Goal: Transaction & Acquisition: Purchase product/service

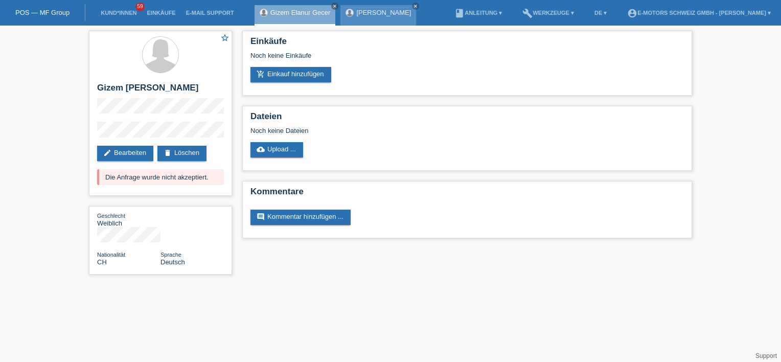
click at [365, 12] on link "[PERSON_NAME]" at bounding box center [383, 13] width 55 height 8
click at [381, 16] on div "Darko Vidakovic close" at bounding box center [379, 15] width 76 height 20
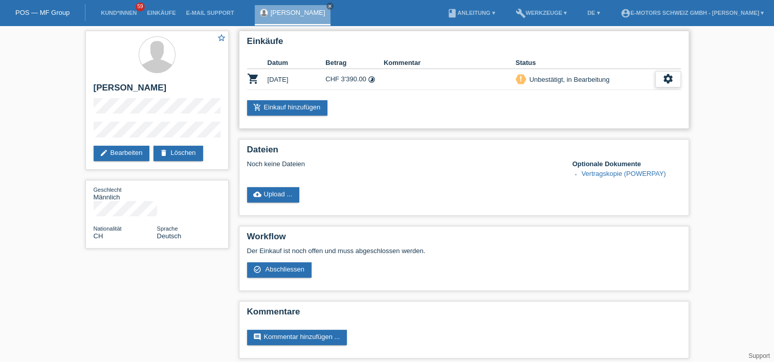
click at [668, 81] on icon "settings" at bounding box center [667, 78] width 11 height 11
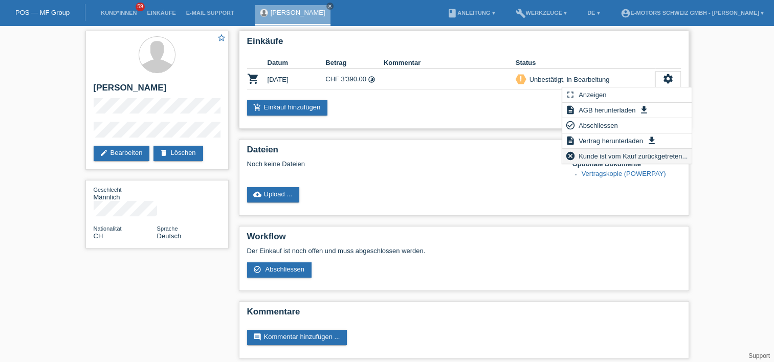
click at [614, 156] on span "Kunde ist vom Kauf zurückgetreten..." at bounding box center [633, 156] width 112 height 12
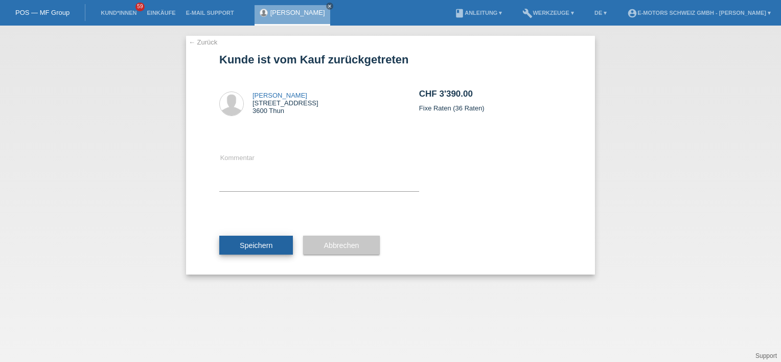
click at [243, 238] on button "Speichern" at bounding box center [256, 245] width 74 height 19
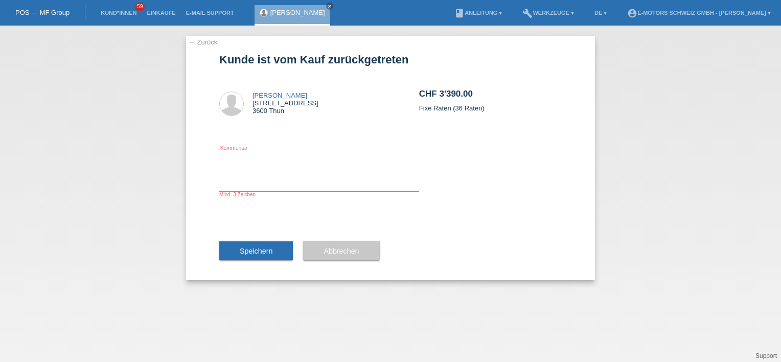
click at [250, 186] on textarea at bounding box center [319, 171] width 200 height 39
type textarea "E"
type textarea "Kunde nimmt ein anderer Reifen"
click at [263, 250] on span "Speichern" at bounding box center [256, 251] width 33 height 8
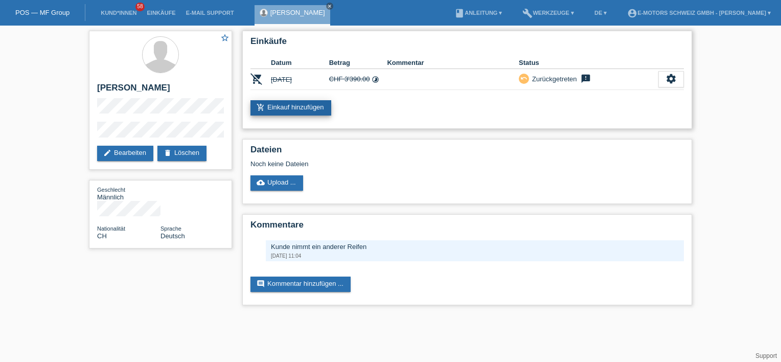
click at [300, 103] on link "add_shopping_cart Einkauf hinzufügen" at bounding box center [291, 107] width 81 height 15
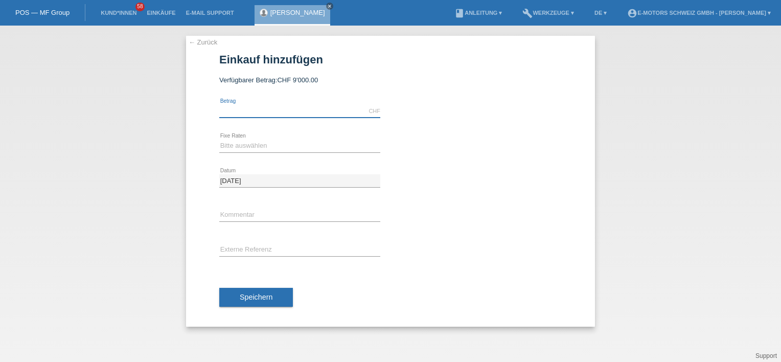
click at [281, 109] on input "text" at bounding box center [299, 111] width 161 height 13
type input "3200.00"
click at [666, 91] on div "← Zurück Einkauf hinzufügen Verfügbarer Betrag: CHF 9'000.00 3200.00 error Betr…" at bounding box center [390, 194] width 781 height 337
click at [231, 153] on div "Bitte auswählen 12 Raten 24 Raten 36 Raten 48 Raten error Fixe Raten" at bounding box center [299, 146] width 161 height 35
click at [235, 148] on select "Bitte auswählen 12 Raten 24 Raten 36 Raten 48 Raten" at bounding box center [299, 146] width 161 height 12
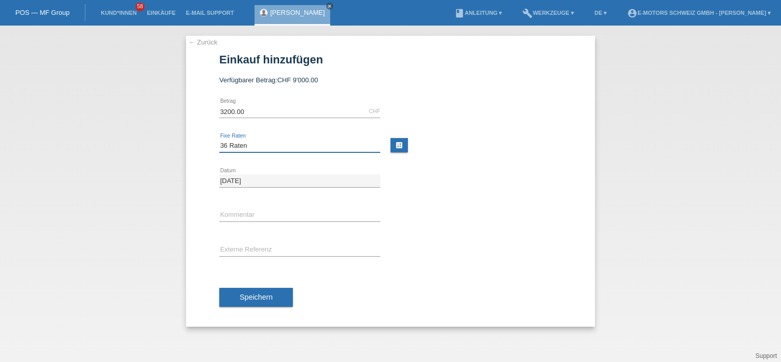
click at [219, 140] on select "Bitte auswählen 12 Raten 24 Raten 36 Raten 48 Raten" at bounding box center [299, 146] width 161 height 12
click at [452, 231] on div "3200.00 CHF error Betrag Bitte auswählen 12 Raten 24 Raten 36 Raten 48 Raten er…" at bounding box center [390, 210] width 343 height 233
drag, startPoint x: 452, startPoint y: 231, endPoint x: 412, endPoint y: 246, distance: 42.6
click at [412, 246] on div "error Externe Referenz" at bounding box center [390, 250] width 343 height 35
click at [452, 164] on div at bounding box center [481, 168] width 161 height 8
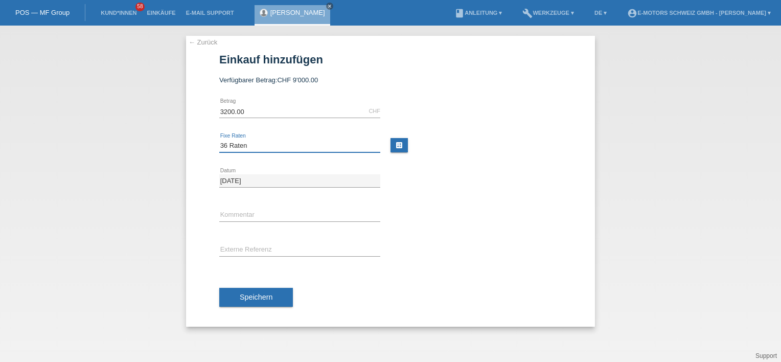
click at [292, 142] on select "Bitte auswählen 12 Raten 24 Raten 36 Raten 48 Raten" at bounding box center [299, 146] width 161 height 12
select select "214"
click at [219, 140] on select "Bitte auswählen 12 Raten 24 Raten 36 Raten 48 Raten" at bounding box center [299, 146] width 161 height 12
click at [436, 190] on div "27.09.2025 error Datum" at bounding box center [390, 181] width 343 height 35
click at [256, 293] on span "Speichern" at bounding box center [256, 297] width 33 height 8
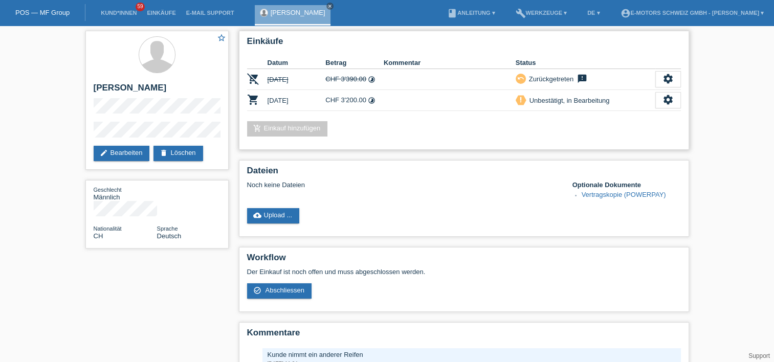
click at [424, 126] on div "add_shopping_cart Einkauf hinzufügen" at bounding box center [464, 128] width 434 height 15
click at [414, 132] on div "add_shopping_cart Einkauf hinzufügen" at bounding box center [464, 128] width 434 height 15
click at [669, 96] on icon "settings" at bounding box center [667, 99] width 11 height 11
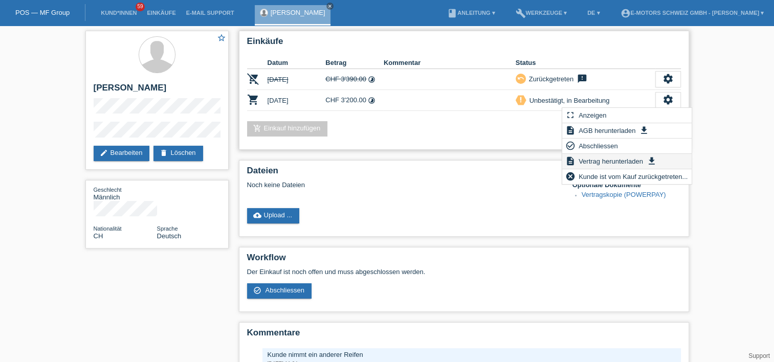
click at [614, 156] on span "Vertrag herunterladen" at bounding box center [611, 161] width 68 height 12
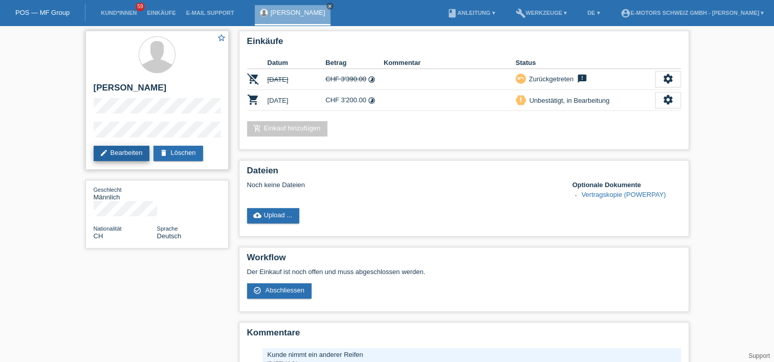
click at [115, 148] on link "edit Bearbeiten" at bounding box center [122, 153] width 56 height 15
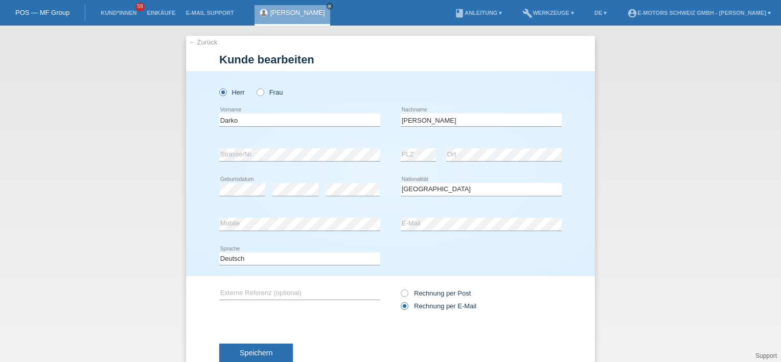
select select "CH"
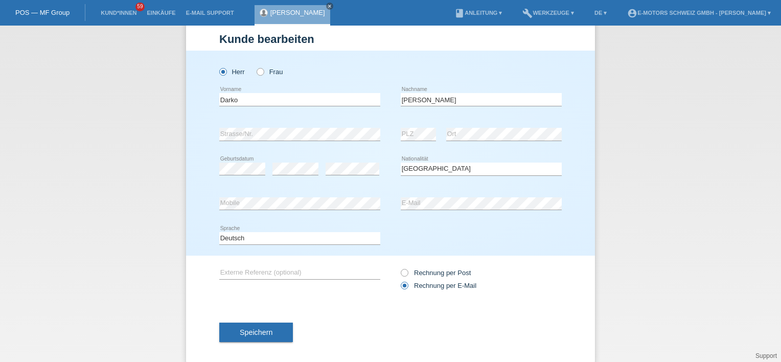
scroll to position [31, 0]
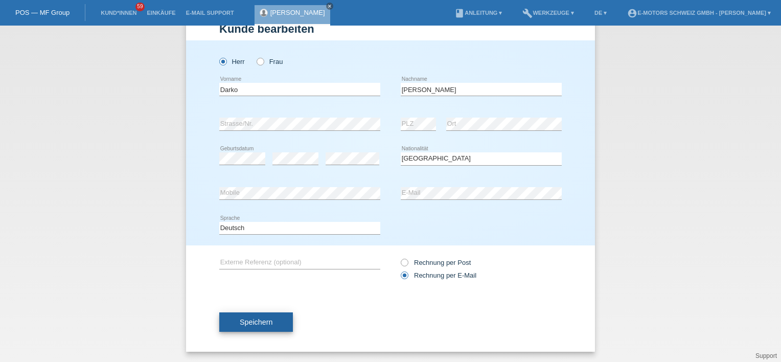
click at [252, 319] on span "Speichern" at bounding box center [256, 322] width 33 height 8
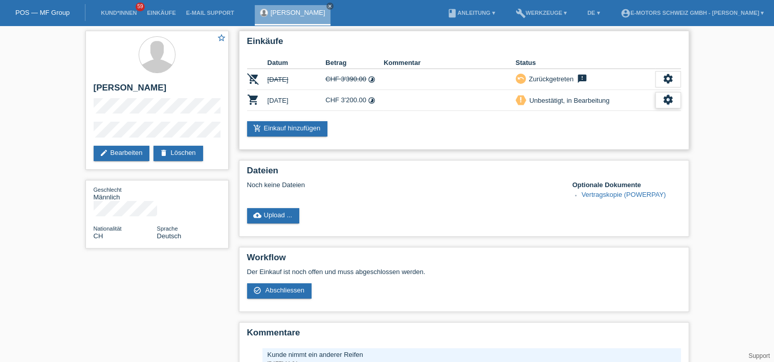
click at [668, 97] on icon "settings" at bounding box center [667, 99] width 11 height 11
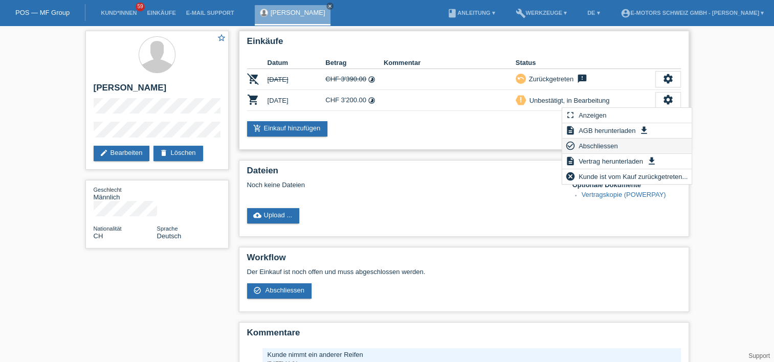
click at [598, 144] on span "Abschliessen" at bounding box center [598, 146] width 42 height 12
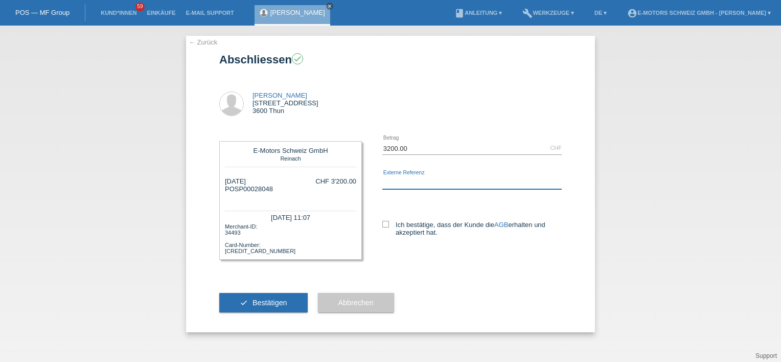
click at [401, 184] on input "text" at bounding box center [473, 182] width 180 height 13
type input "Thun"
click at [321, 19] on div "[PERSON_NAME] close" at bounding box center [295, 13] width 81 height 26
drag, startPoint x: 393, startPoint y: 211, endPoint x: 386, endPoint y: 217, distance: 9.4
click at [392, 211] on div "Ich bestätige, dass der Kunde die AGB erhalten und akzeptiert hat." at bounding box center [473, 226] width 180 height 53
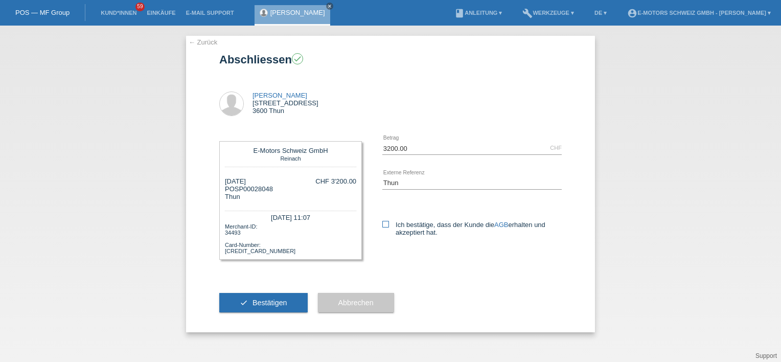
click at [385, 222] on icon at bounding box center [386, 224] width 7 height 7
click at [385, 222] on input "Ich bestätige, dass der Kunde die AGB erhalten und akzeptiert hat." at bounding box center [386, 224] width 7 height 7
checkbox input "true"
click at [267, 307] on button "check Bestätigen" at bounding box center [263, 302] width 88 height 19
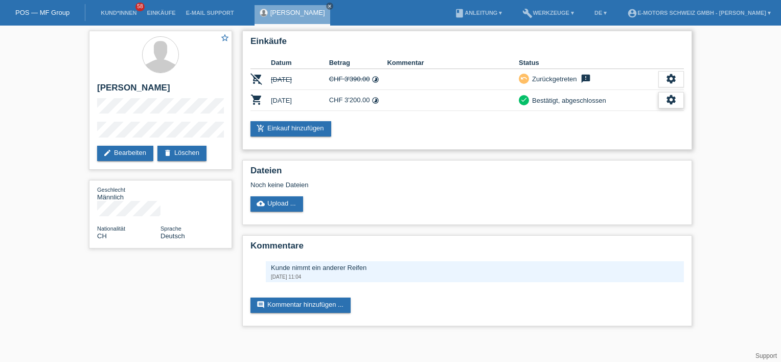
click at [669, 96] on icon "settings" at bounding box center [671, 99] width 11 height 11
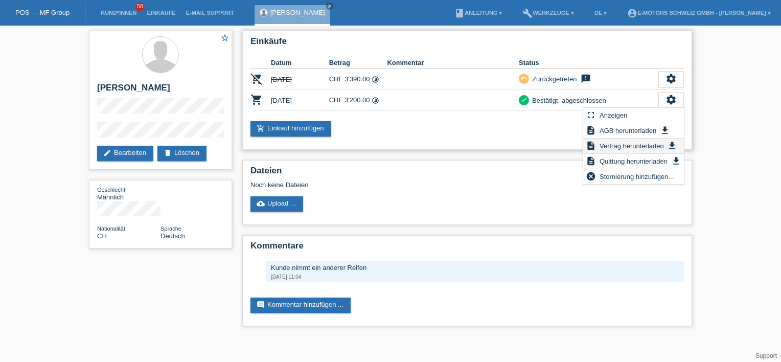
click at [621, 144] on span "Vertrag herunterladen" at bounding box center [632, 146] width 68 height 12
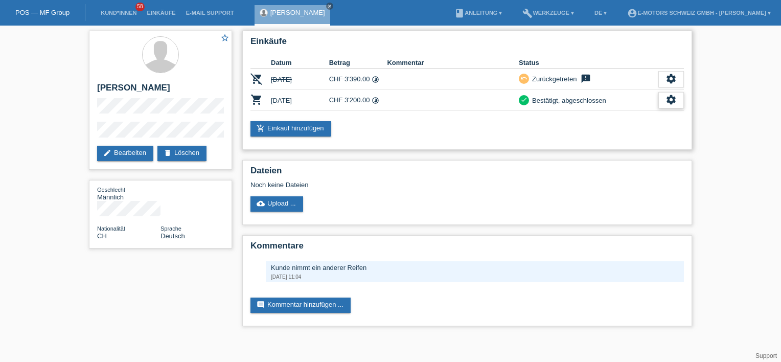
click at [663, 92] on div "settings" at bounding box center [672, 100] width 26 height 16
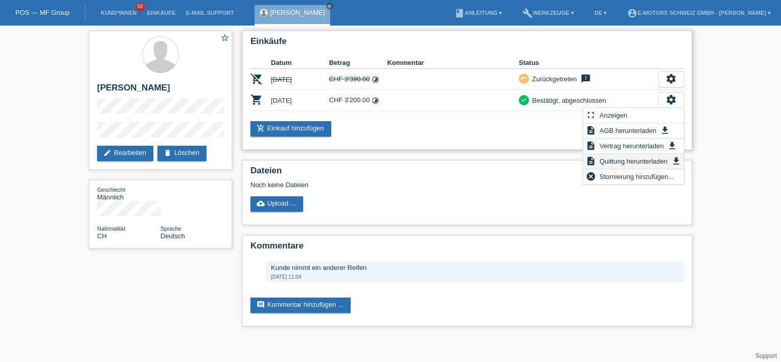
click at [626, 164] on span "Quittung herunterladen" at bounding box center [633, 161] width 71 height 12
